Goal: Task Accomplishment & Management: Manage account settings

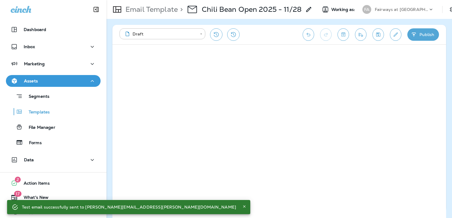
click at [46, 114] on p "Templates" at bounding box center [36, 113] width 27 height 6
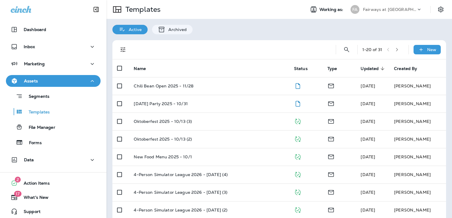
click at [378, 10] on p "Fairways at [GEOGRAPHIC_DATA]" at bounding box center [389, 9] width 53 height 5
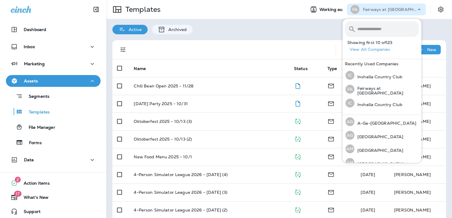
click at [378, 29] on input "text" at bounding box center [387, 29] width 61 height 16
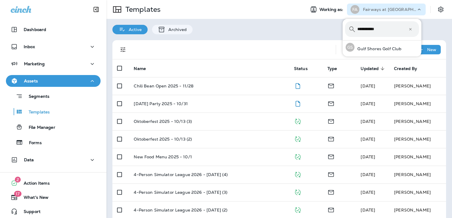
type input "**********"
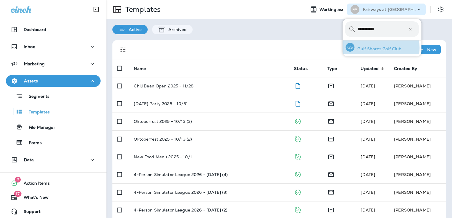
click at [379, 48] on p "Gulf Shores Golf Club" at bounding box center [377, 48] width 47 height 5
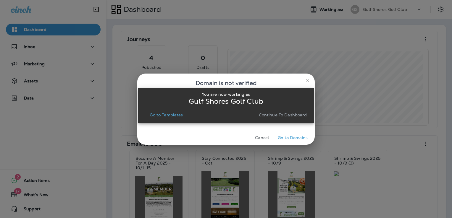
click at [167, 114] on p "Go to Templates" at bounding box center [166, 115] width 33 height 5
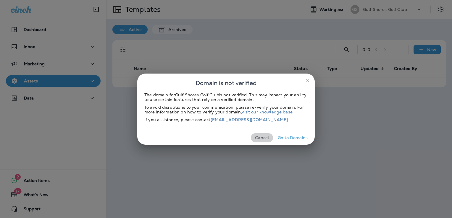
click at [268, 136] on button "Cancel" at bounding box center [262, 137] width 22 height 9
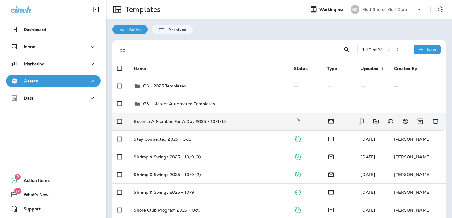
click at [233, 122] on div "Become A Member For A Day 2025 - 10/1-15" at bounding box center [209, 121] width 150 height 5
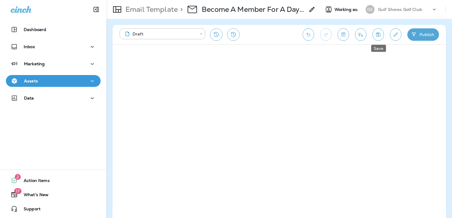
click at [378, 34] on icon "Save" at bounding box center [378, 35] width 4 height 4
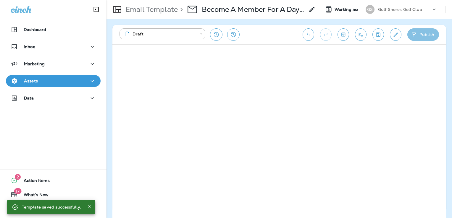
click at [417, 34] on icon "button" at bounding box center [414, 35] width 6 height 6
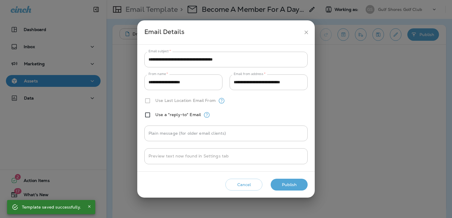
click at [298, 183] on button "Publish" at bounding box center [288, 185] width 37 height 12
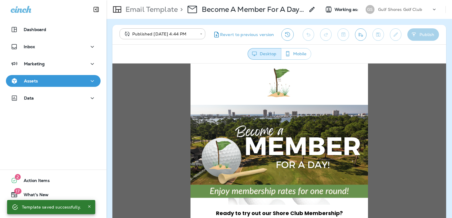
click at [68, 83] on div "Assets" at bounding box center [53, 80] width 85 height 7
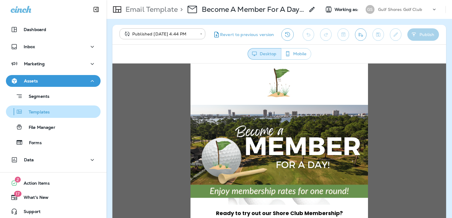
click at [61, 109] on div "Templates" at bounding box center [53, 111] width 90 height 9
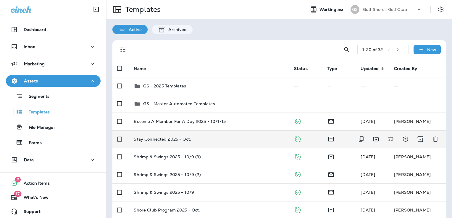
click at [218, 140] on div "Stay Connected 2025 - Oct." at bounding box center [209, 139] width 150 height 5
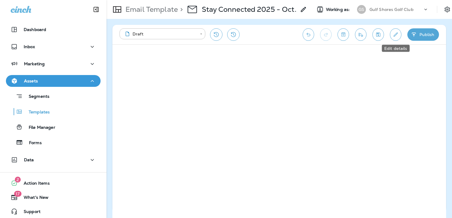
click at [397, 32] on icon "Edit details" at bounding box center [395, 35] width 6 height 6
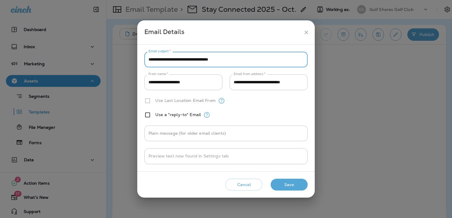
click at [206, 59] on input "**********" at bounding box center [225, 60] width 163 height 16
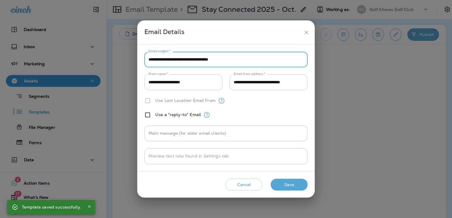
click at [252, 183] on button "Cancel" at bounding box center [243, 185] width 37 height 12
